Goal: Information Seeking & Learning: Learn about a topic

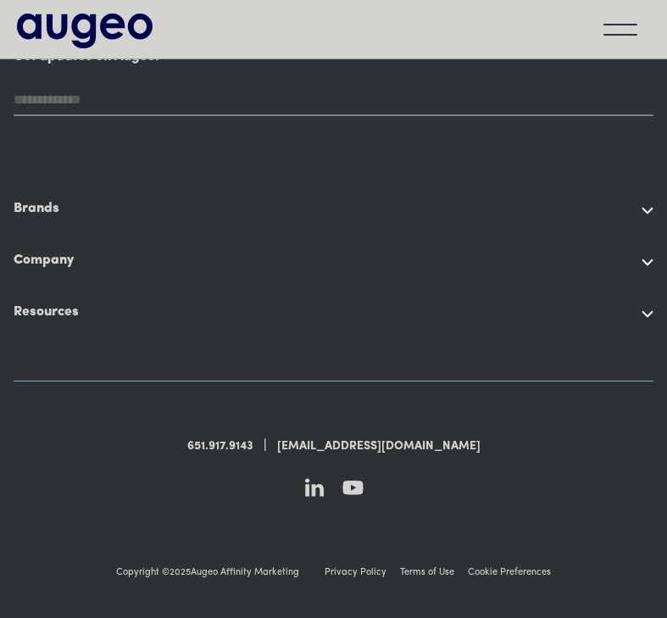
scroll to position [4593, 0]
click at [638, 249] on div "Company" at bounding box center [334, 259] width 640 height 20
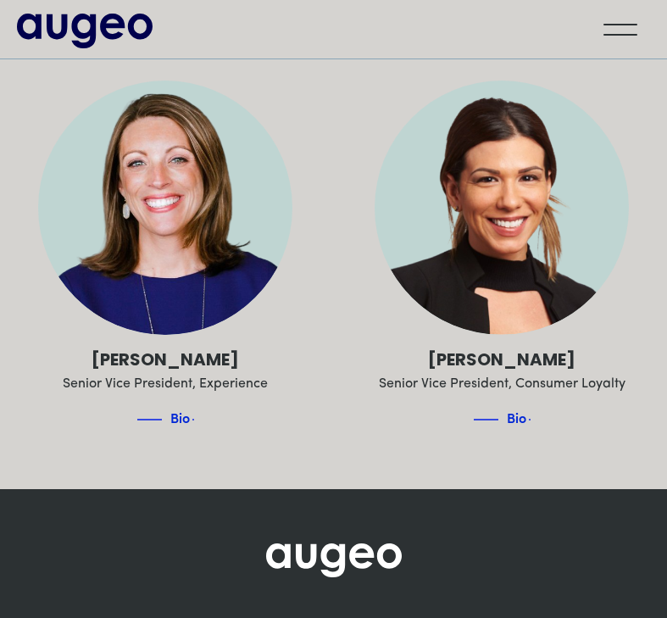
scroll to position [3998, 0]
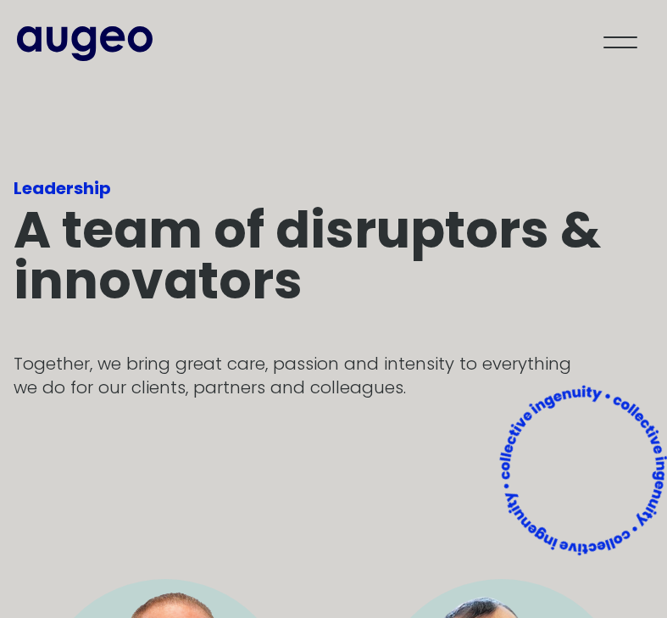
scroll to position [4593, 0]
